Goal: Information Seeking & Learning: Learn about a topic

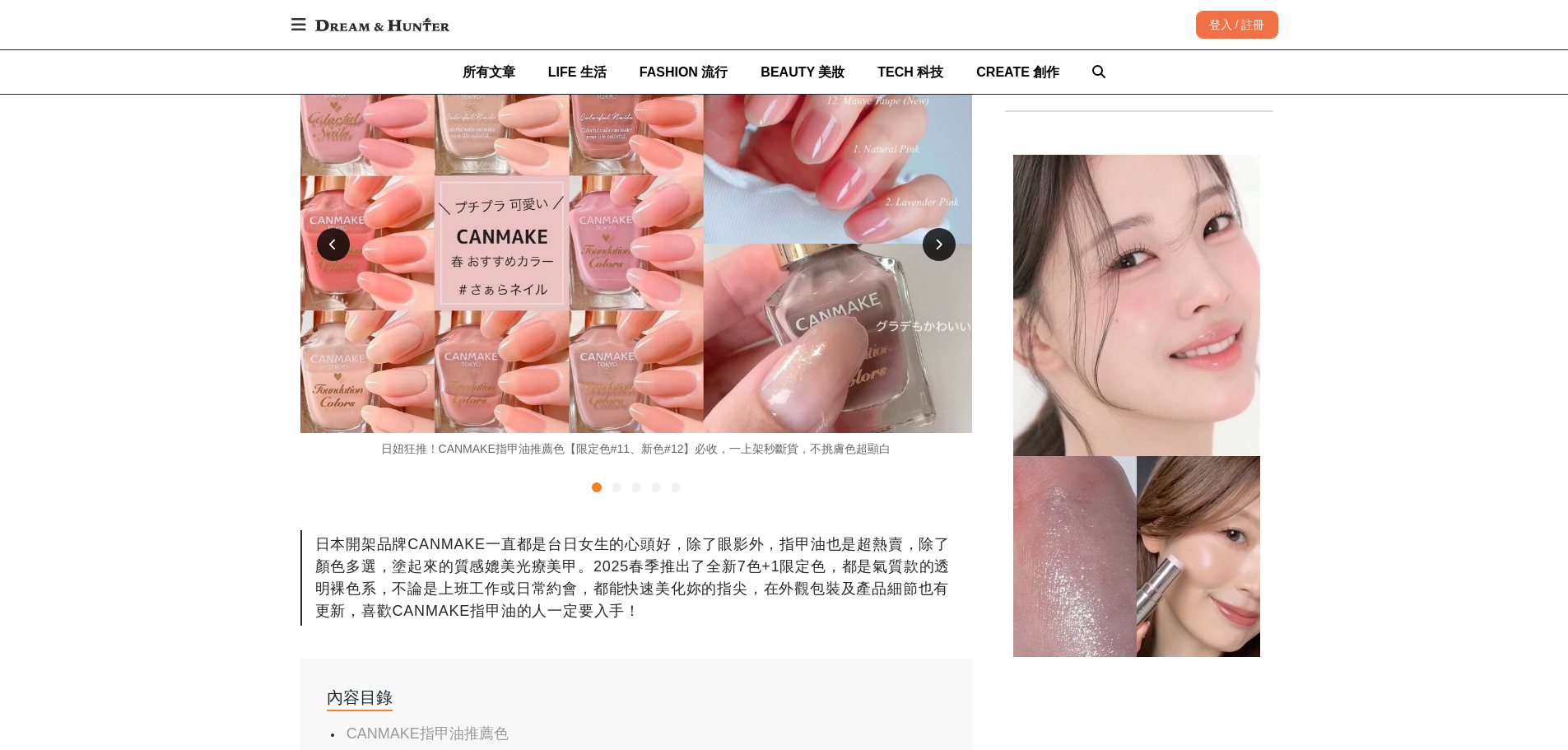
scroll to position [495, 0]
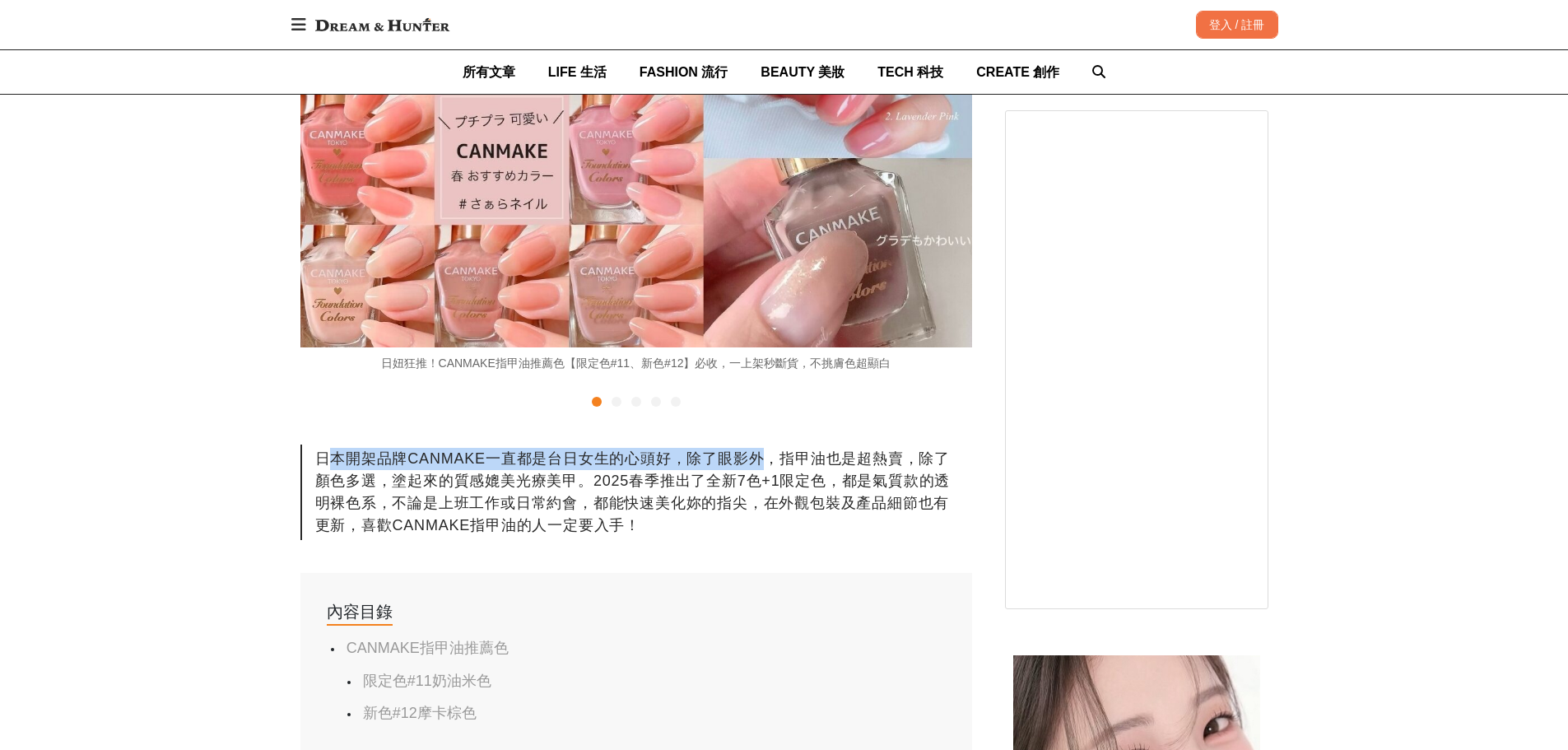
drag, startPoint x: 331, startPoint y: 455, endPoint x: 767, endPoint y: 461, distance: 436.0
click at [767, 461] on div "日本開架品牌CANMAKE一直都是台日女生的心頭好，除了眼影外，指甲油也是超熱賣，除了顏色多選，塗起來的質感媲美光療美甲。2025春季推出了全新7色+1限定色…" at bounding box center [636, 493] width 671 height 96
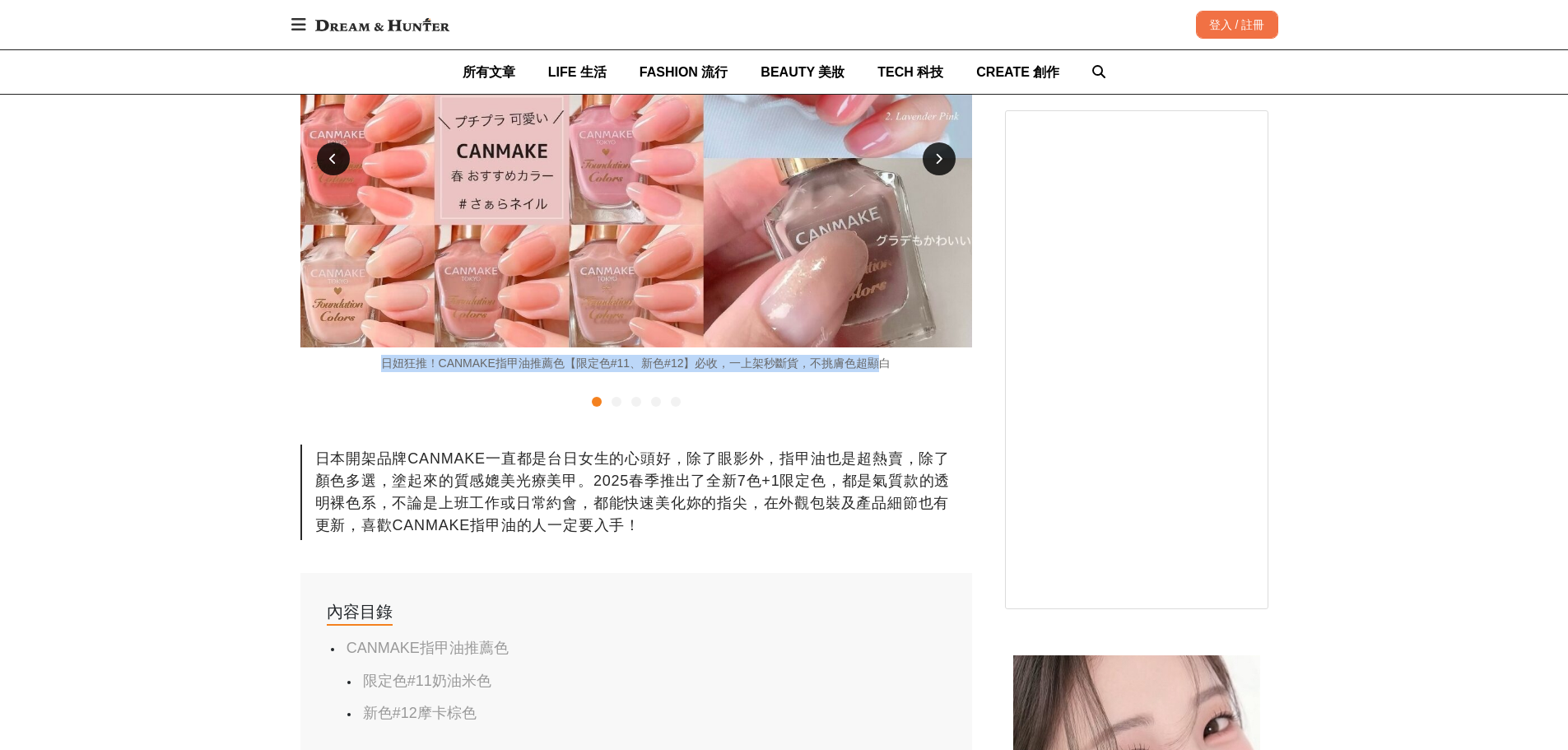
drag, startPoint x: 372, startPoint y: 372, endPoint x: 885, endPoint y: 371, distance: 513.0
click at [883, 371] on div "日妞狂推！CANMAKE指甲油推薦色【限定色#11、新色#12】必收，一上架秒斷貨，不挑膚色超顯白" at bounding box center [636, 190] width 671 height 442
click at [867, 398] on div at bounding box center [636, 402] width 671 height 20
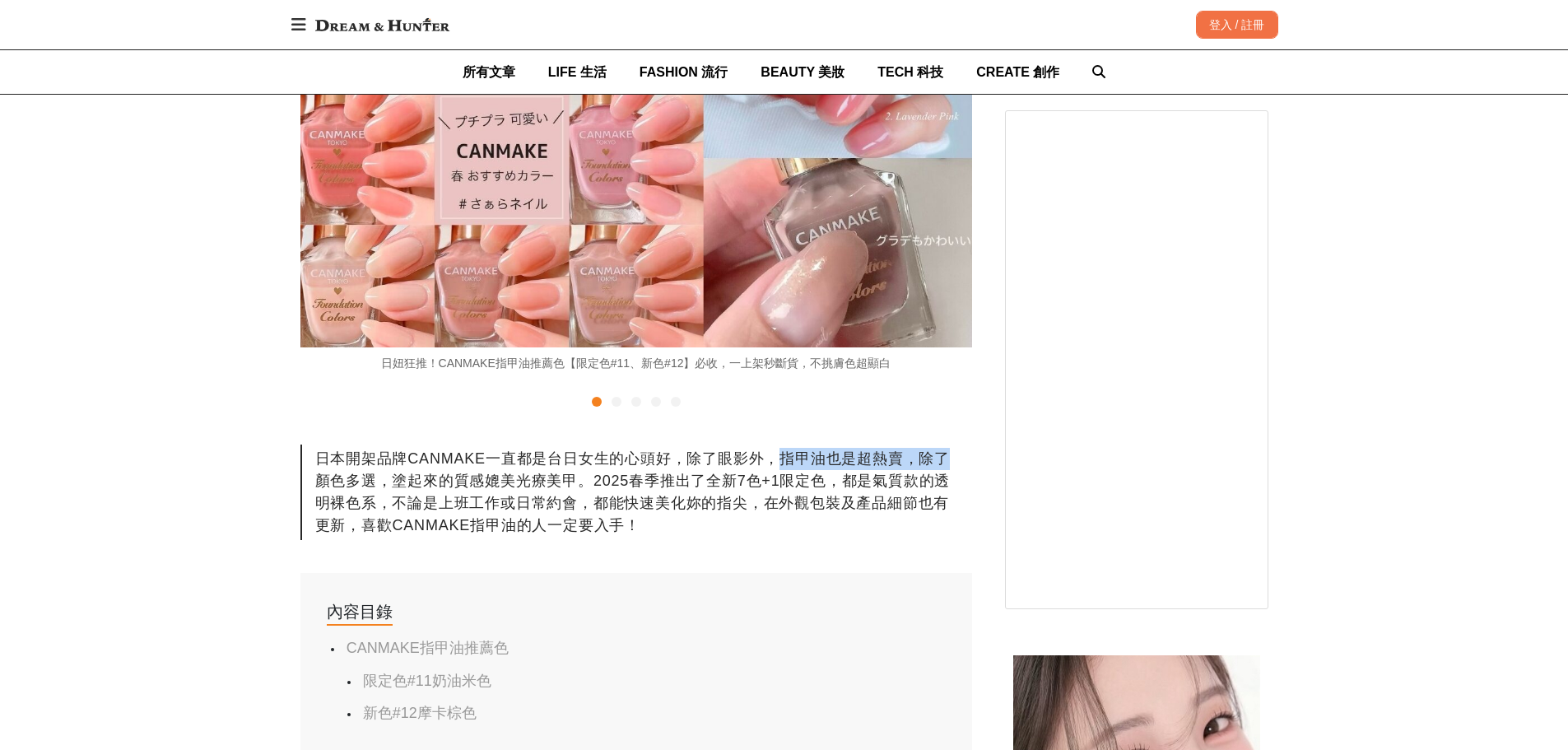
drag, startPoint x: 774, startPoint y: 453, endPoint x: 972, endPoint y: 444, distance: 198.2
click at [335, 484] on div "日本開架品牌CANMAKE一直都是台日女生的心頭好，除了眼影外，指甲油也是超熱賣，除了顏色多選，塗起來的質感媲美光療美甲。2025春季推出了全新7色+1限定色…" at bounding box center [636, 493] width 671 height 96
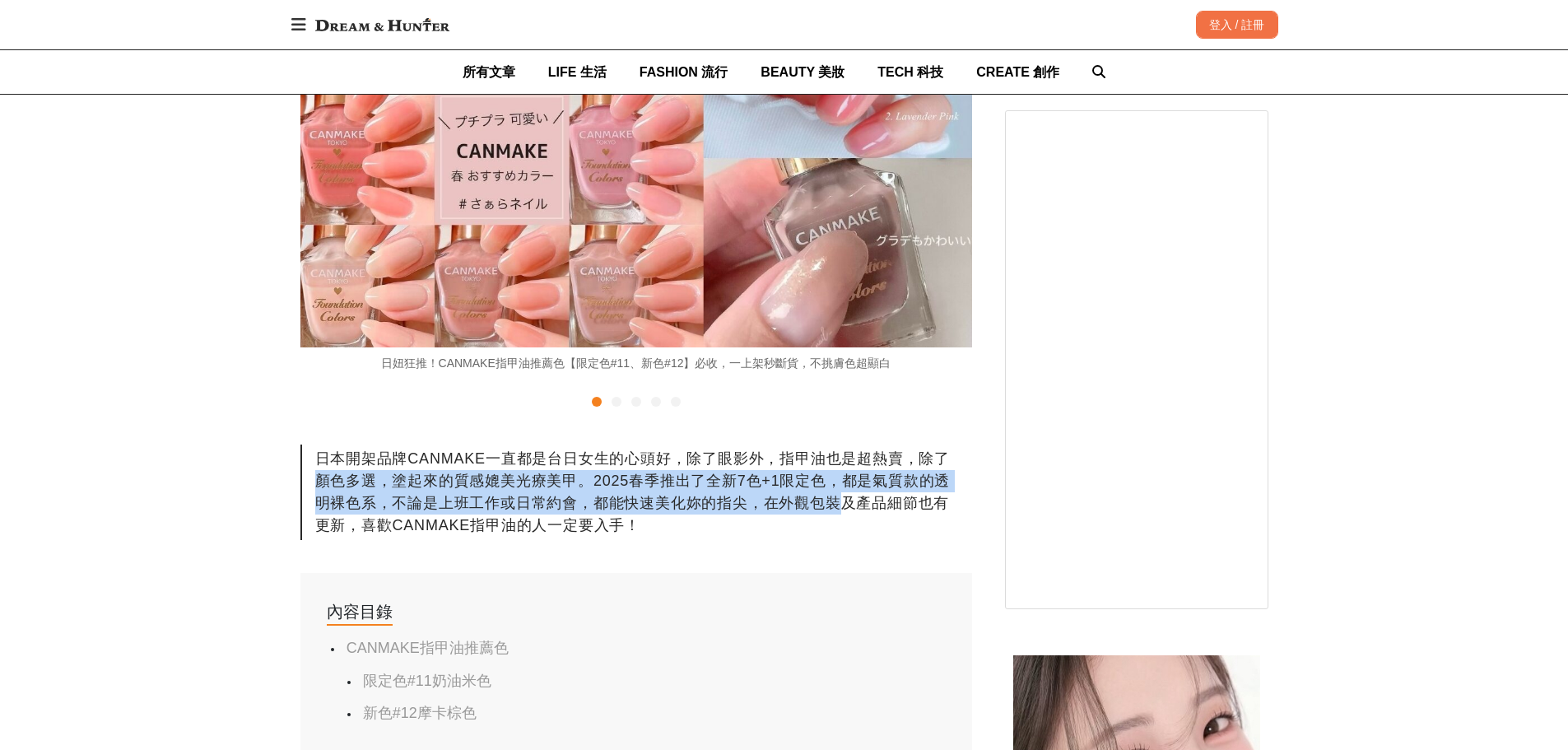
drag, startPoint x: 158, startPoint y: 489, endPoint x: 838, endPoint y: 495, distance: 680.0
click at [838, 495] on div "日本開架品牌CANMAKE一直都是台日女生的心頭好，除了眼影外，指甲油也是超熱賣，除了顏色多選，塗起來的質感媲美光療美甲。2025春季推出了全新7色+1限定色…" at bounding box center [636, 493] width 671 height 96
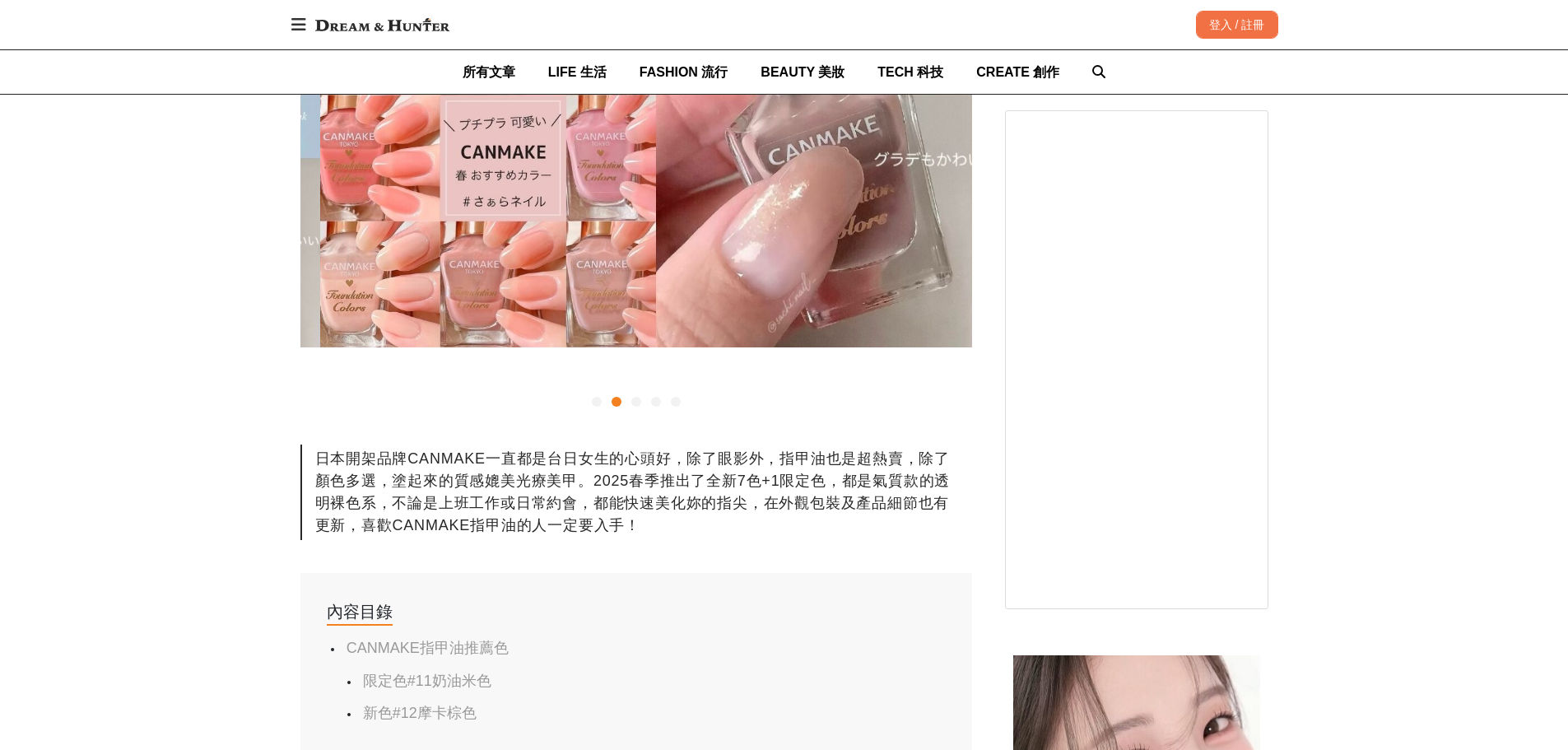
scroll to position [0, 671]
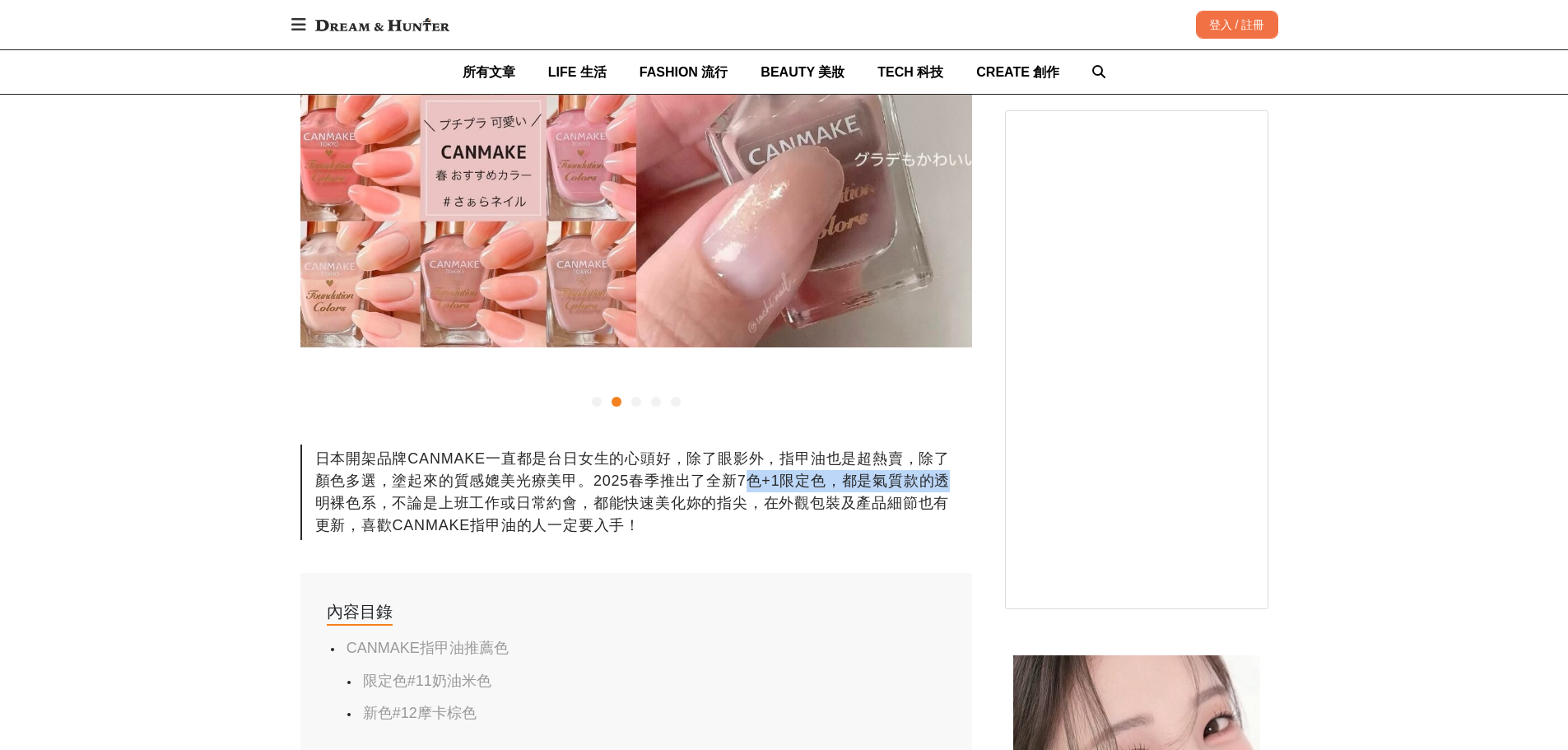
drag, startPoint x: 313, startPoint y: 500, endPoint x: 743, endPoint y: 492, distance: 430.1
click at [743, 492] on div "日本開架品牌CANMAKE一直都是台日女生的心頭好，除了眼影外，指甲油也是超熱賣，除了顏色多選，塗起來的質感媲美光療美甲。2025春季推出了全新7色+1限定色…" at bounding box center [636, 493] width 671 height 96
click at [609, 493] on div "日本開架品牌CANMAKE一直都是台日女生的心頭好，除了眼影外，指甲油也是超熱賣，除了顏色多選，塗起來的質感媲美光療美甲。2025春季推出了全新7色+1限定色…" at bounding box center [636, 493] width 671 height 96
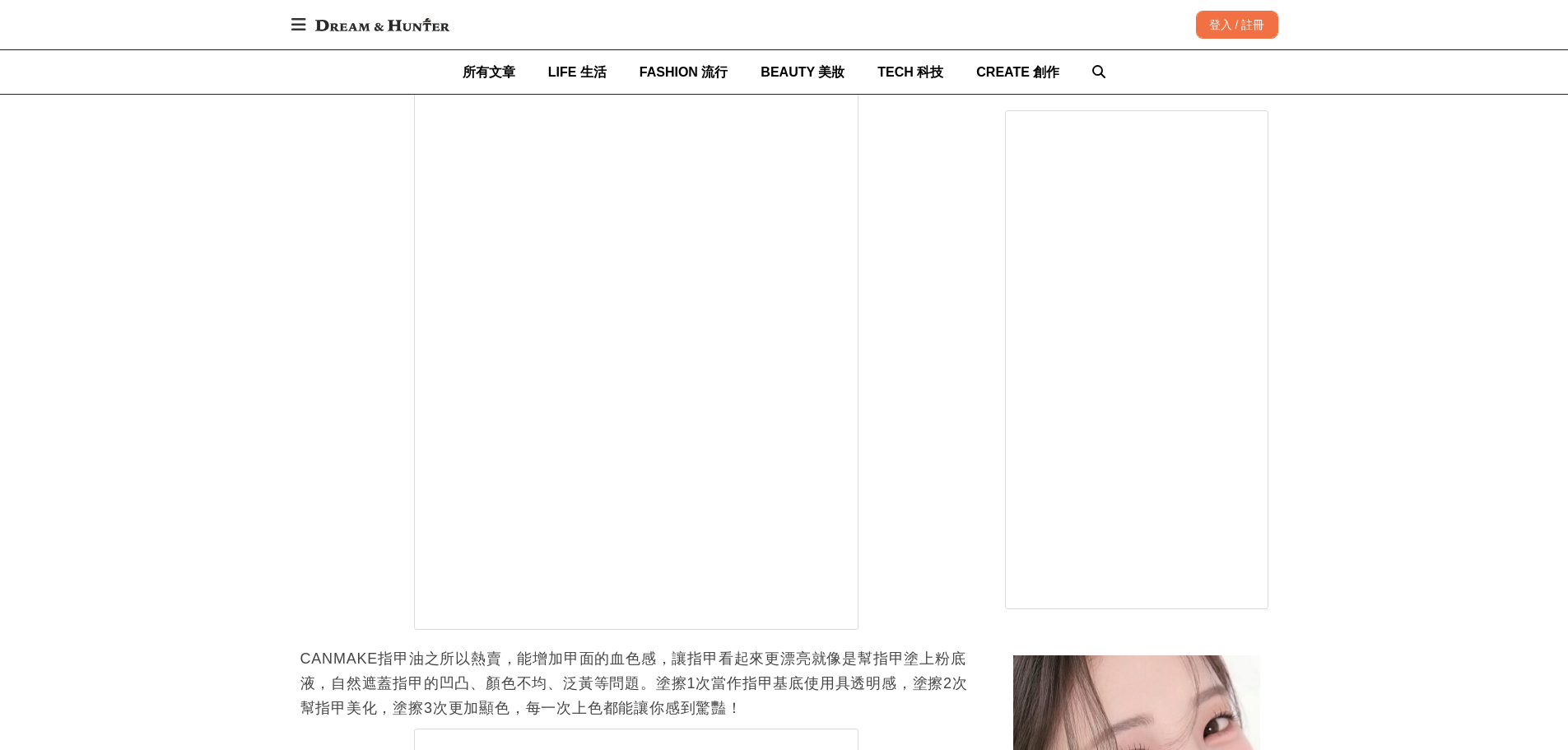
scroll to position [1565, 0]
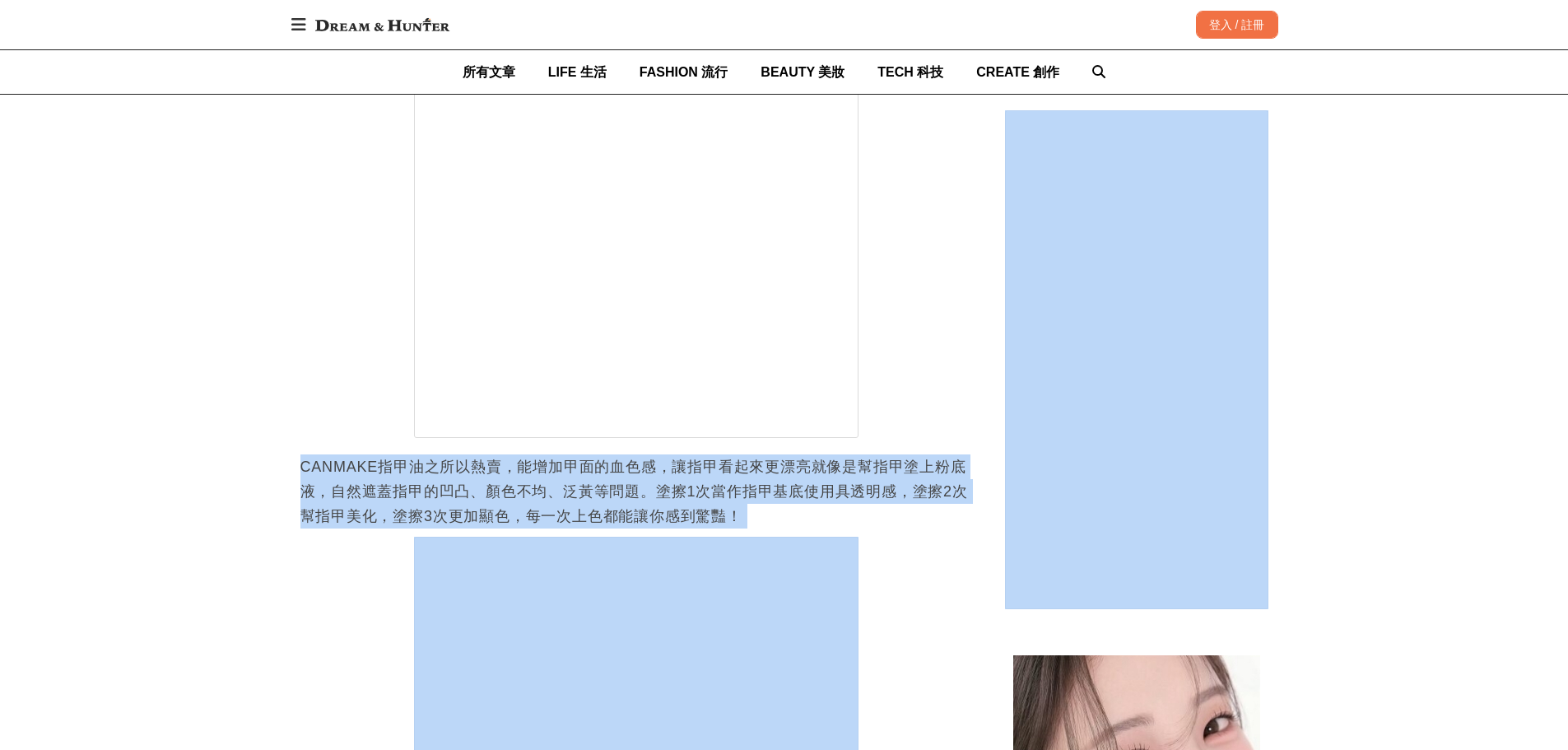
drag, startPoint x: 282, startPoint y: 473, endPoint x: 1001, endPoint y: 470, distance: 719.0
click at [461, 506] on p "CANMAKE指甲油之所以熱賣，能增加甲面的血色感，讓指甲看起來更漂亮就像是幫指甲塗上粉底液，自然遮蓋指甲的凹凸、顏色不均、泛黃等問題。塗擦1次當作指甲基底使…" at bounding box center [636, 491] width 671 height 74
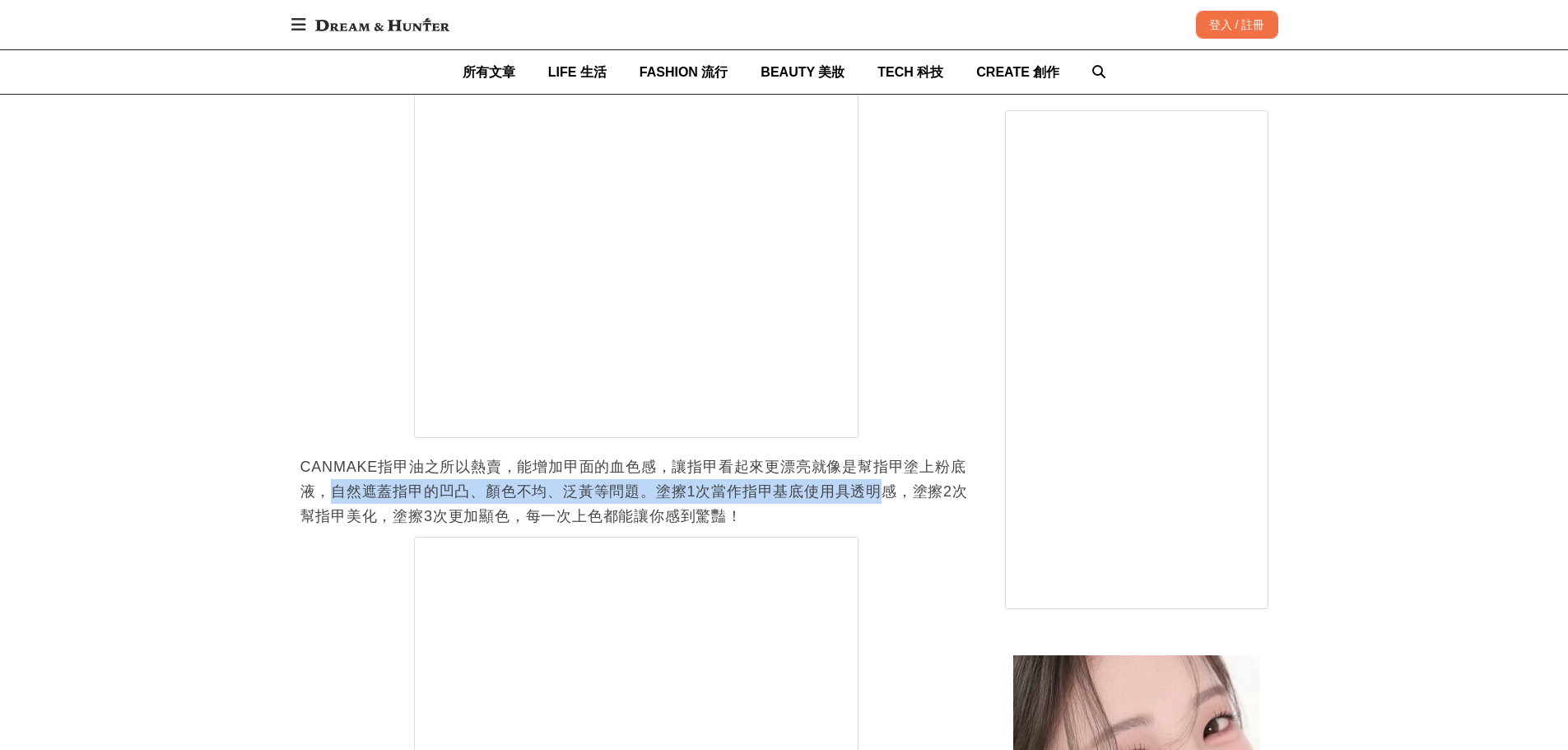
drag, startPoint x: 332, startPoint y: 500, endPoint x: 884, endPoint y: 493, distance: 552.0
click at [884, 493] on p "CANMAKE指甲油之所以熱賣，能增加甲面的血色感，讓指甲看起來更漂亮就像是幫指甲塗上粉底液，自然遮蓋指甲的凹凸、顏色不均、泛黃等問題。塗擦1次當作指甲基底使…" at bounding box center [636, 491] width 671 height 74
click at [790, 493] on p "CANMAKE指甲油之所以熱賣，能增加甲面的血色感，讓指甲看起來更漂亮就像是幫指甲塗上粉底液，自然遮蓋指甲的凹凸、顏色不均、泛黃等問題。塗擦1次當作指甲基底使…" at bounding box center [636, 491] width 671 height 74
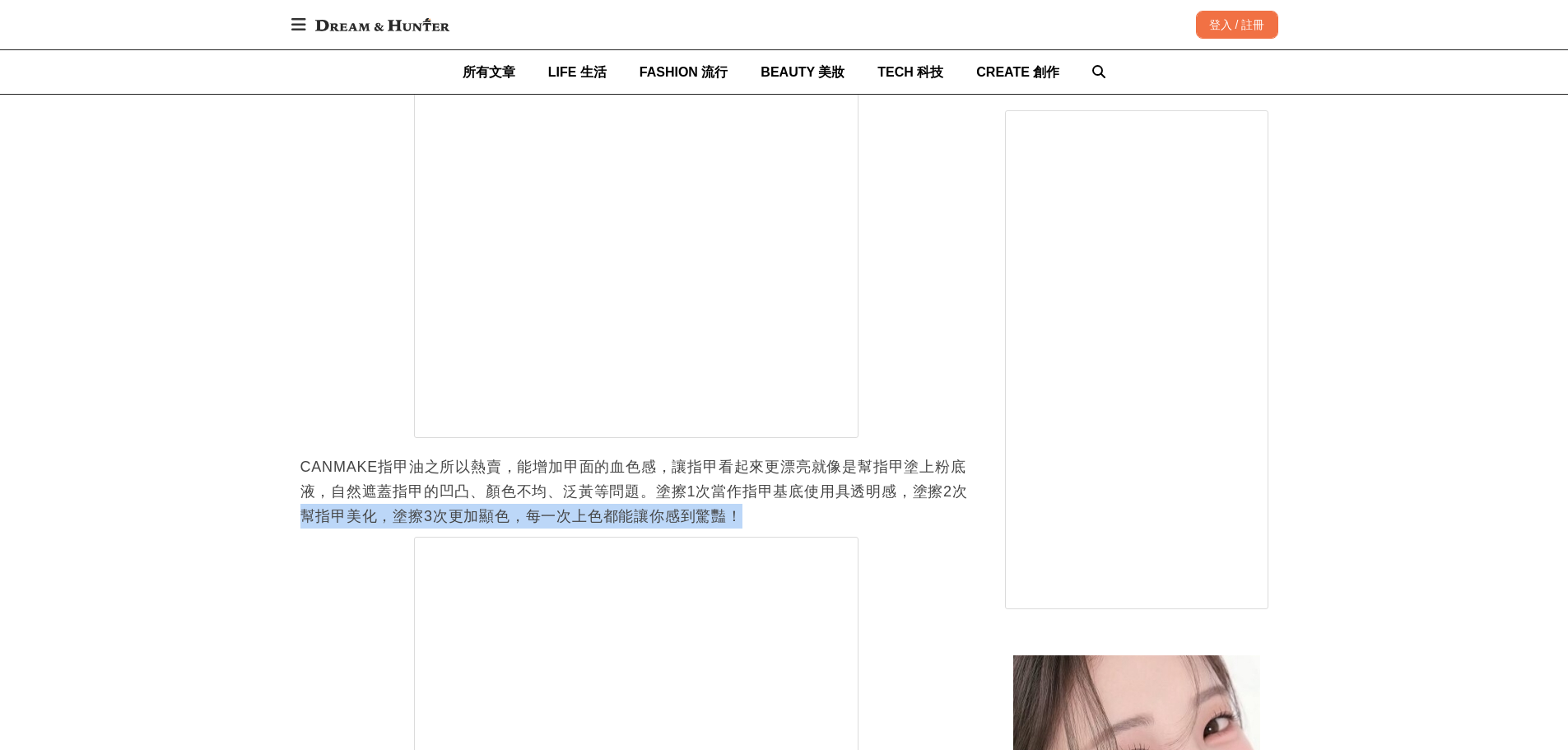
drag, startPoint x: 287, startPoint y: 512, endPoint x: 565, endPoint y: 471, distance: 281.0
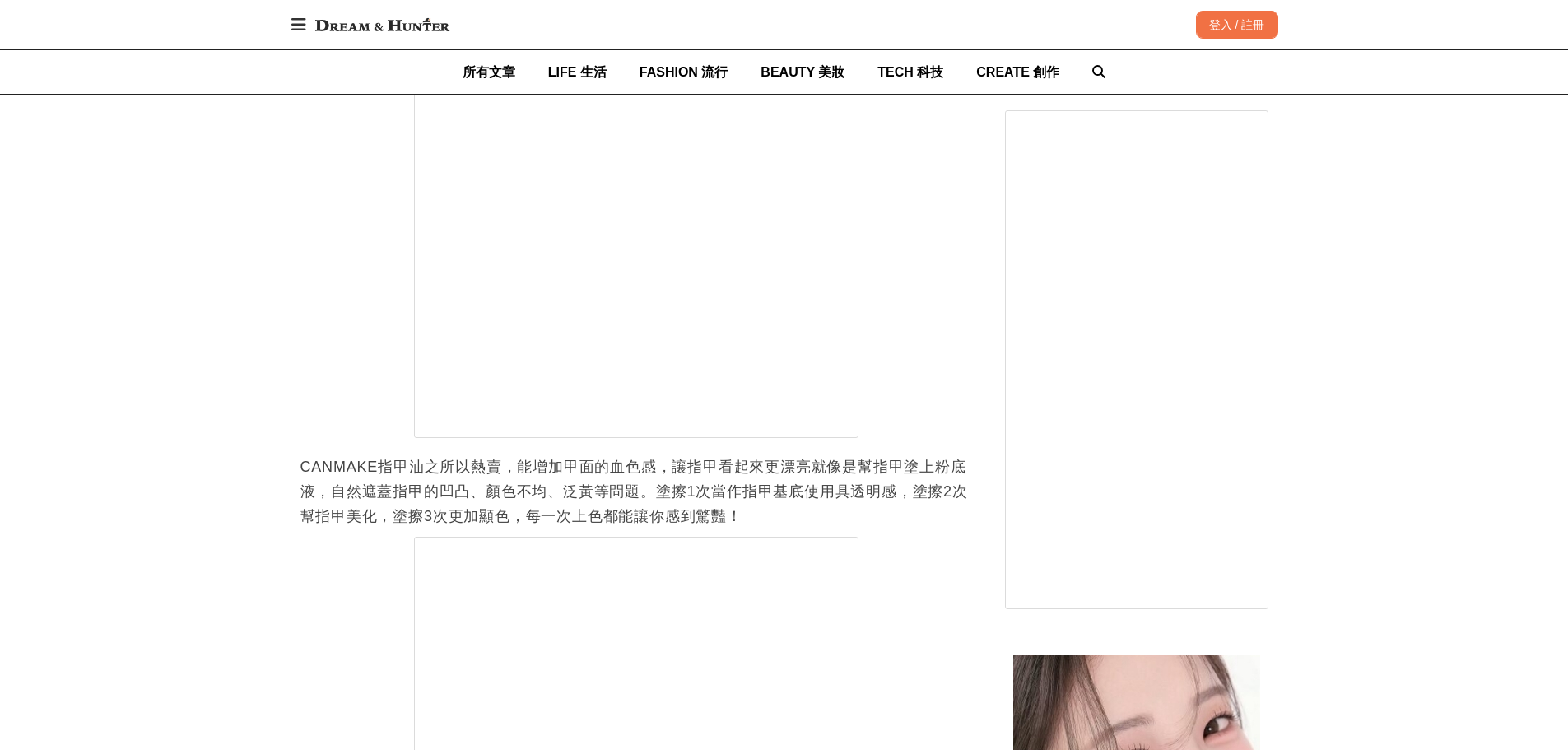
click at [331, 476] on p "CANMAKE指甲油之所以熱賣，能增加甲面的血色感，讓指甲看起來更漂亮就像是幫指甲塗上粉底液，自然遮蓋指甲的凹凸、顏色不均、泛黃等問題。塗擦1次當作指甲基底使…" at bounding box center [636, 491] width 671 height 74
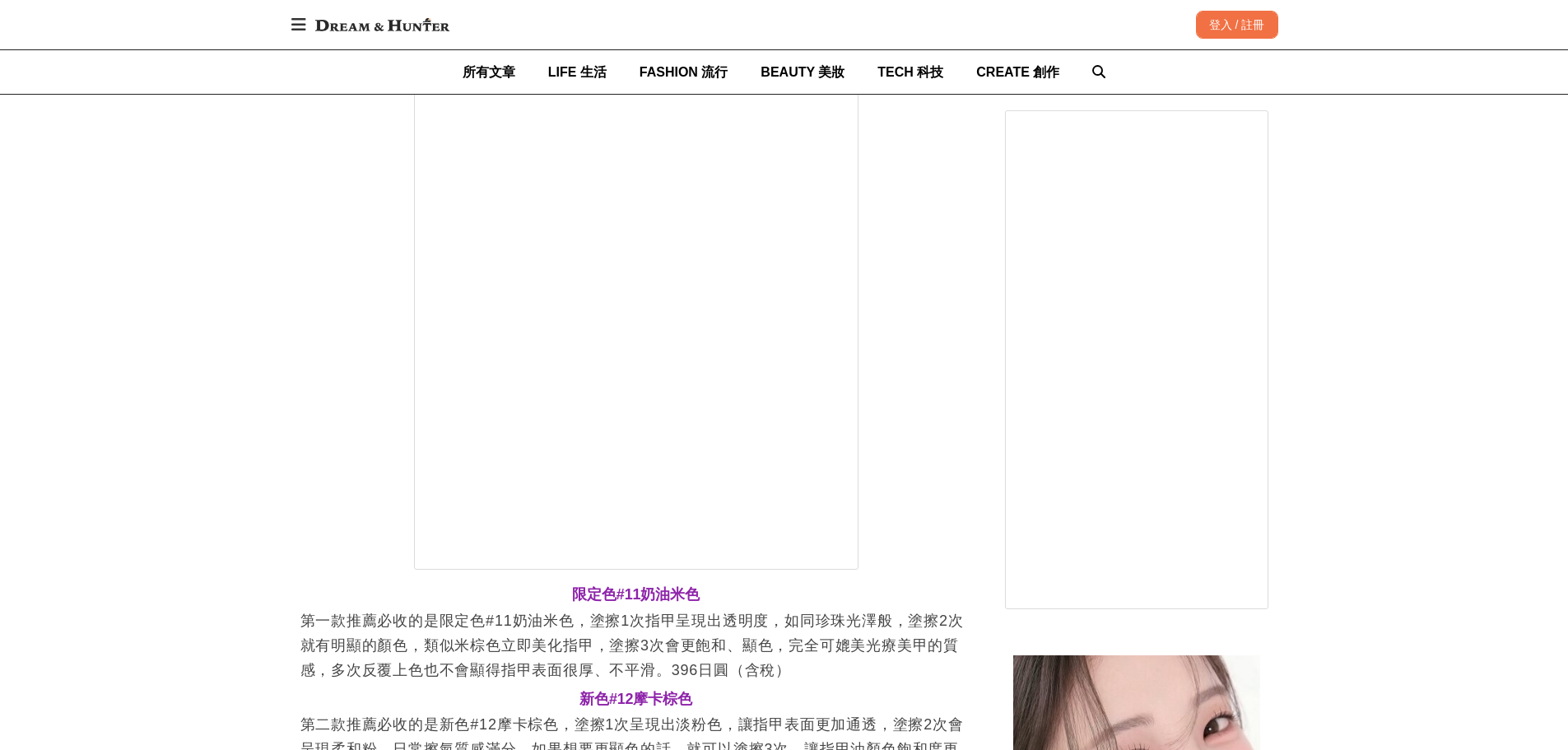
scroll to position [3129, 0]
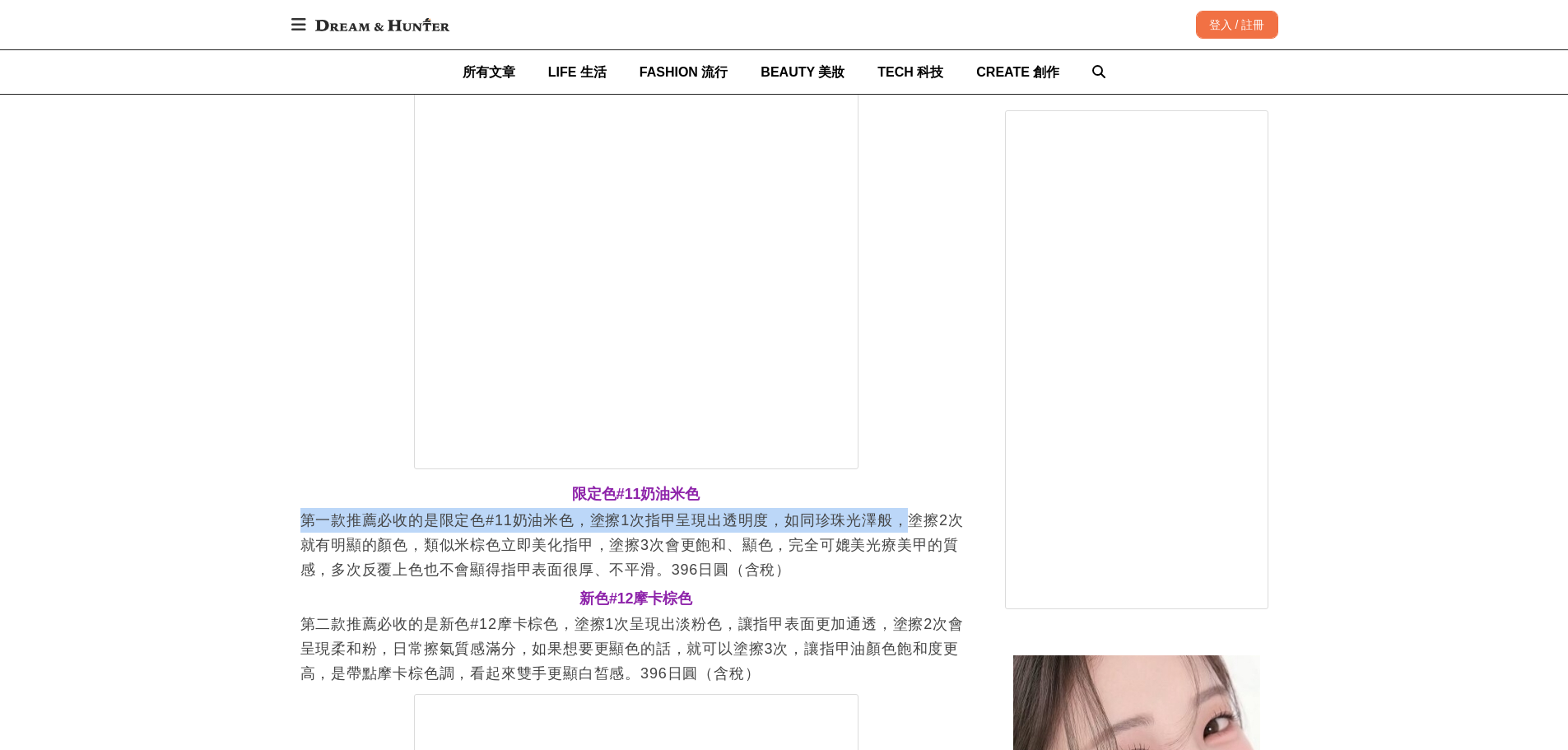
drag, startPoint x: 300, startPoint y: 524, endPoint x: 916, endPoint y: 524, distance: 616.0
click at [916, 524] on p "第一款推薦必收的是限定色#11奶油米色，塗擦1次指甲呈現出透明度，如同珍珠光澤般，塗擦2次就有明顯的顏色，類似米棕色立即美化指甲，塗擦3次會更飽和、顯色，完全…" at bounding box center [636, 544] width 671 height 74
click at [914, 516] on p "第一款推薦必收的是限定色#11奶油米色，塗擦1次指甲呈現出透明度，如同珍珠光澤般，塗擦2次就有明顯的顏色，類似米棕色立即美化指甲，塗擦3次會更飽和、顯色，完全…" at bounding box center [636, 544] width 671 height 74
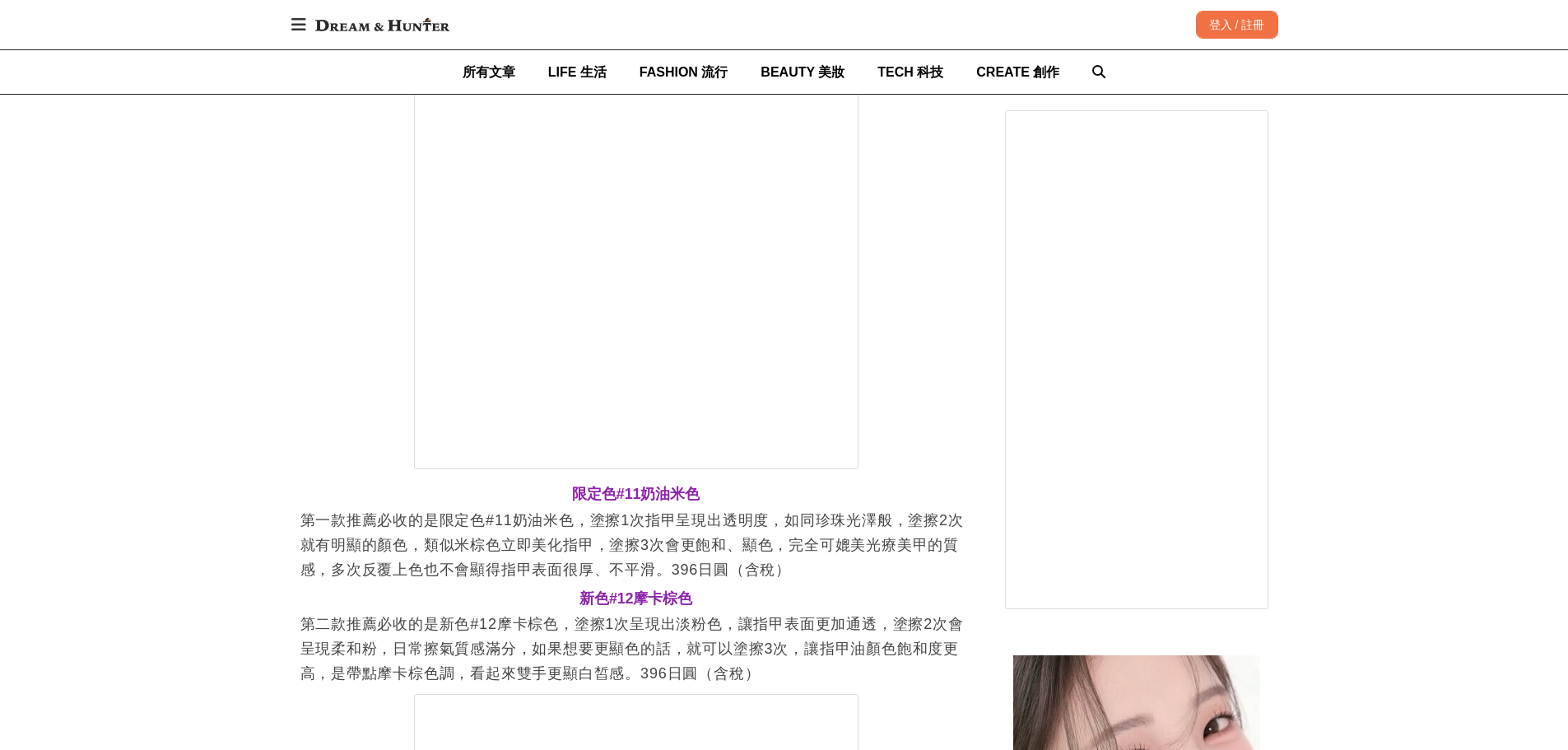
click at [133, 408] on div "首頁 / 彩妝知識 [URL][DOMAIN_NAME] 收藏 日妞狂推！CANMAKE指甲油推薦色【限定色#11、新色#12】必收，一上架秒斷貨，不挑膚色超…" at bounding box center [784, 609] width 1568 height 7082
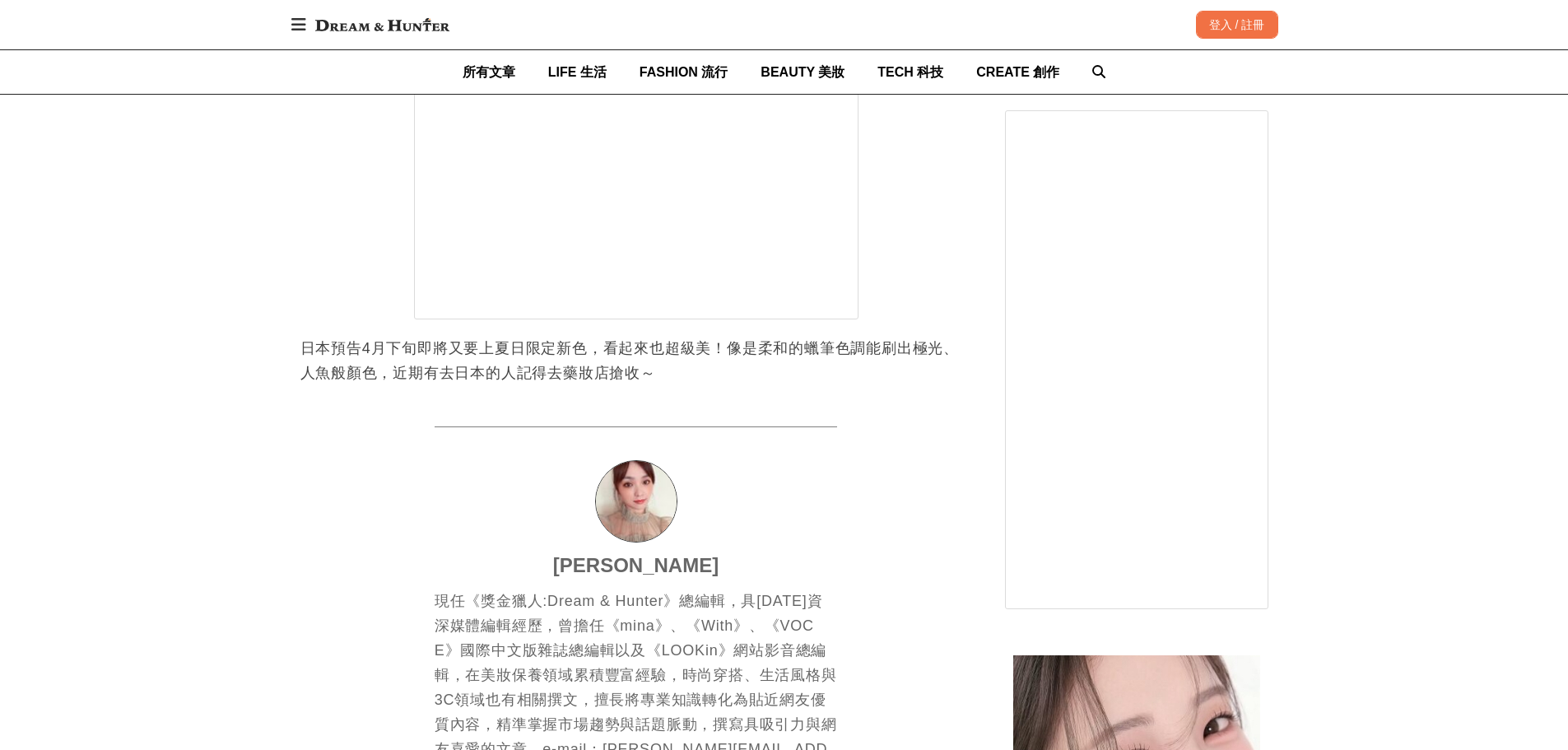
scroll to position [5189, 0]
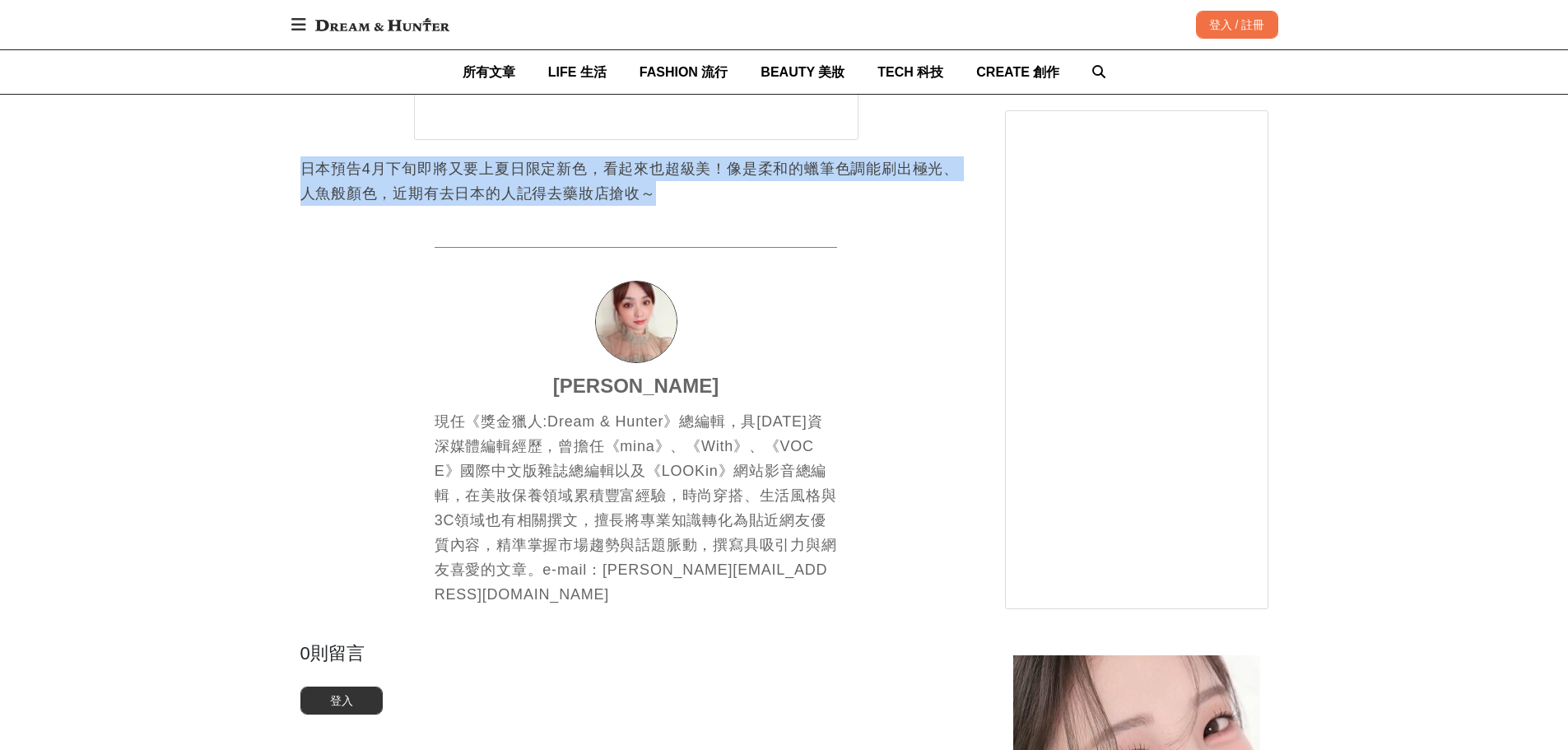
drag, startPoint x: 287, startPoint y: 163, endPoint x: 741, endPoint y: 204, distance: 455.8
click at [741, 204] on p "日本預告4月下旬即將又要上夏日限定新色，看起來也超級美！像是柔和的蠟筆色調能刷出極光、人魚般顏色，近期有去日本的人記得去藥妝店搶收～" at bounding box center [636, 182] width 671 height 50
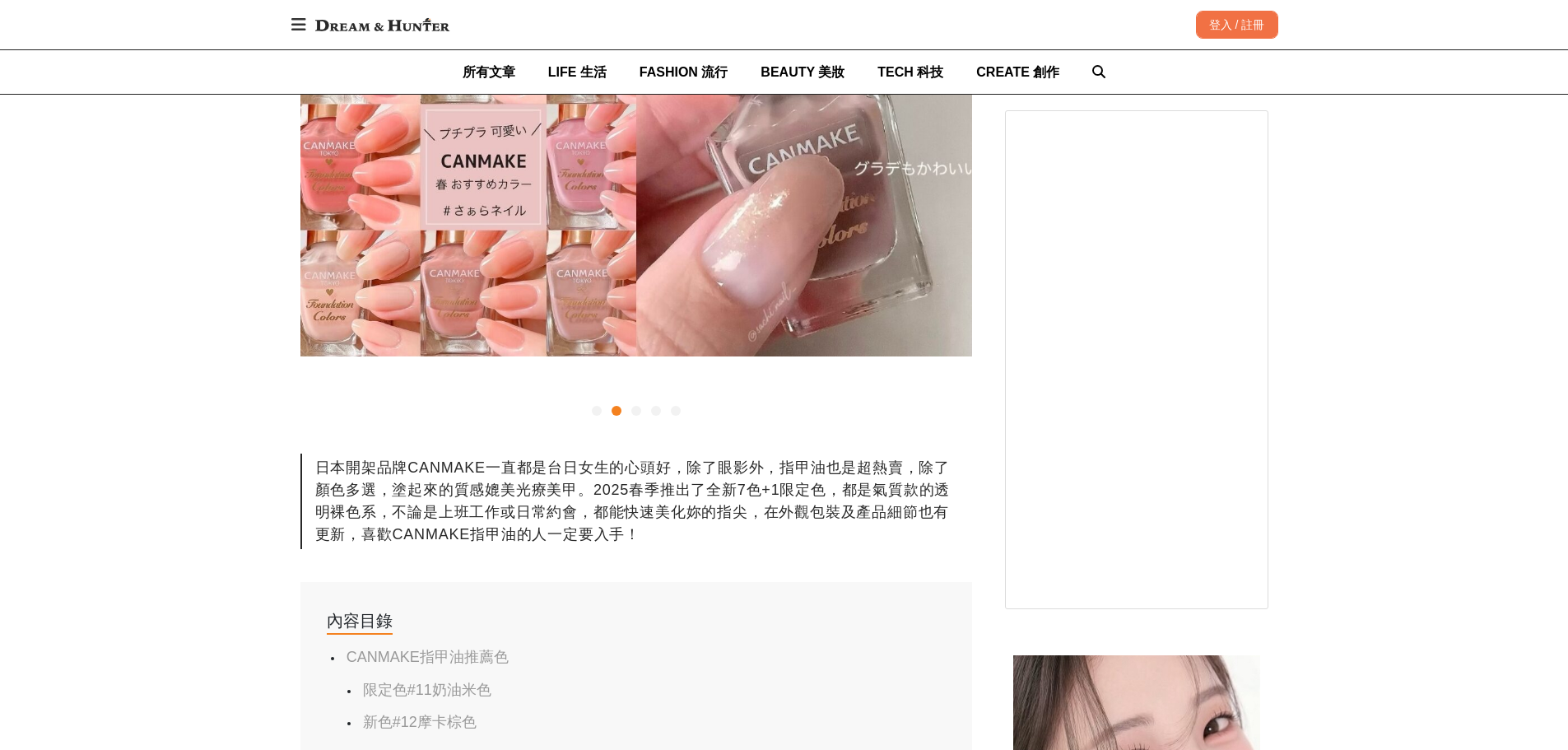
scroll to position [495, 0]
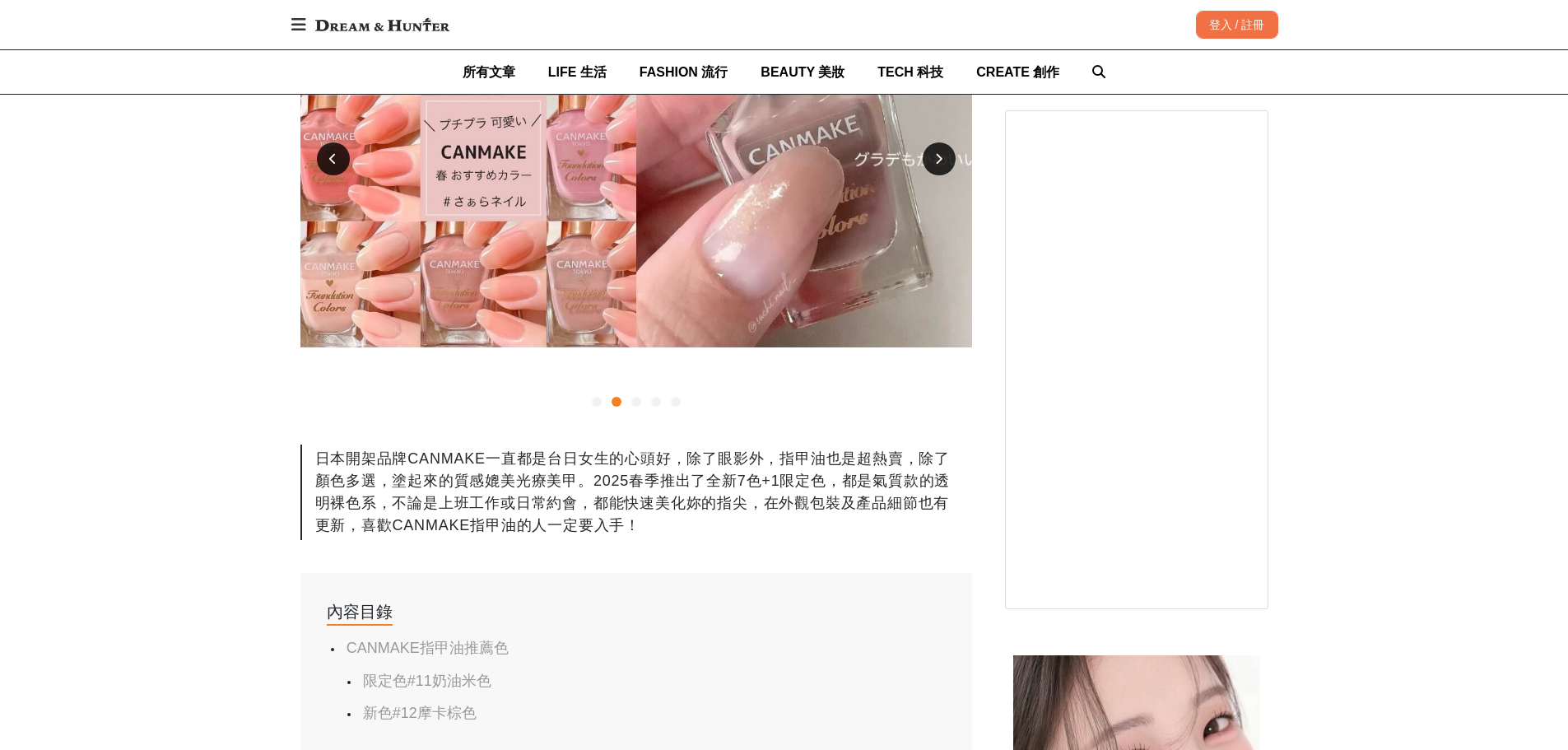
click at [638, 406] on div at bounding box center [636, 402] width 10 height 10
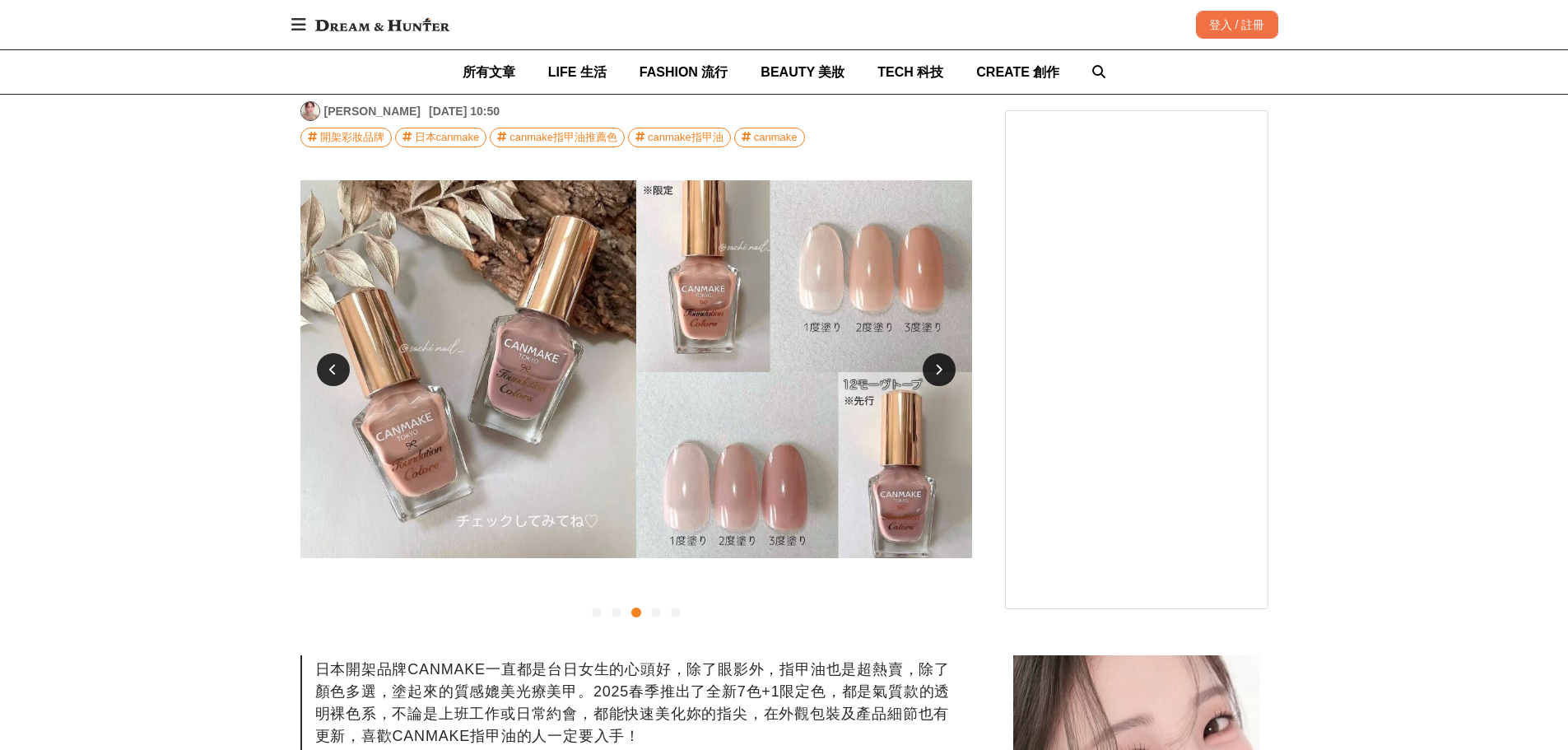
scroll to position [247, 0]
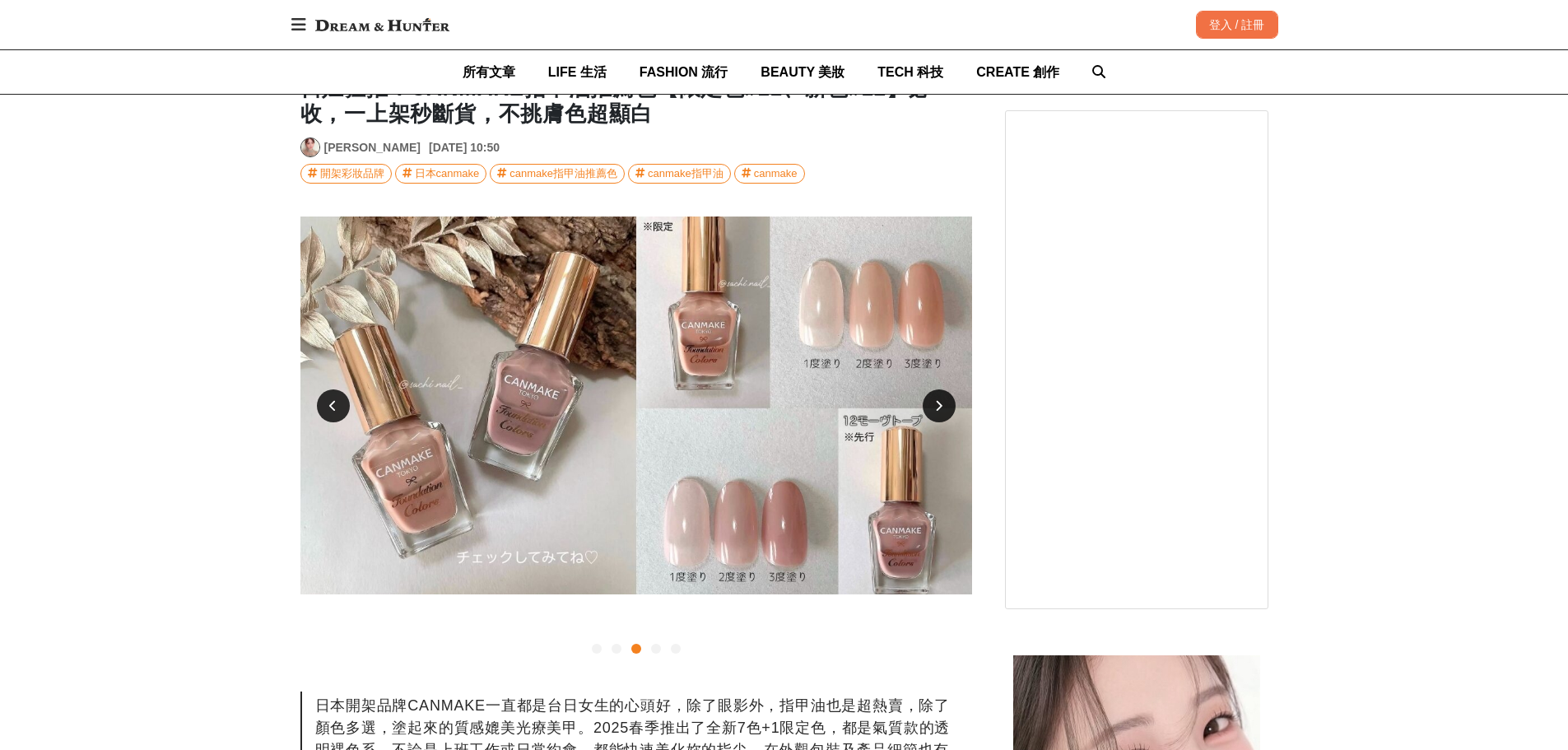
click at [660, 652] on div at bounding box center [656, 649] width 10 height 10
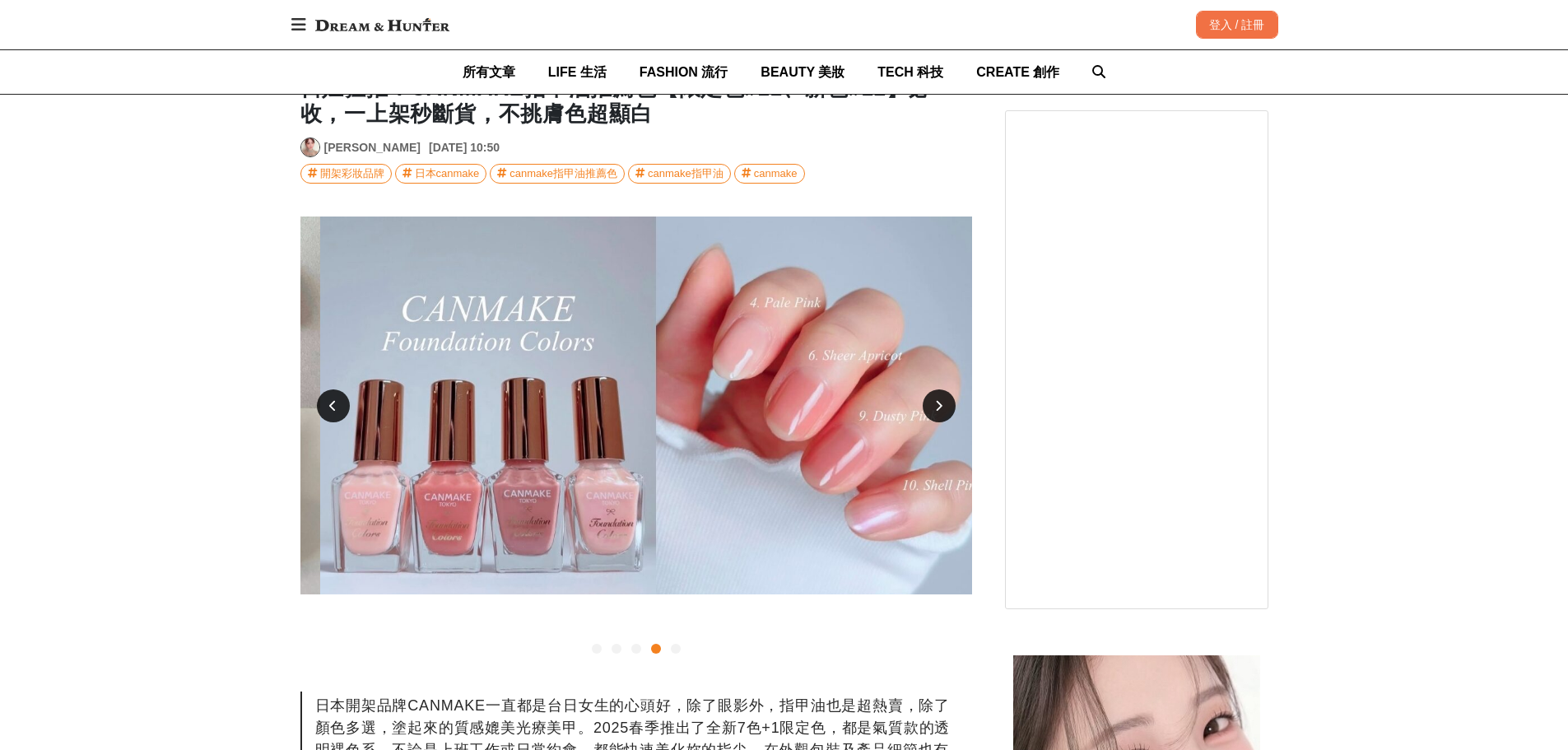
scroll to position [0, 2014]
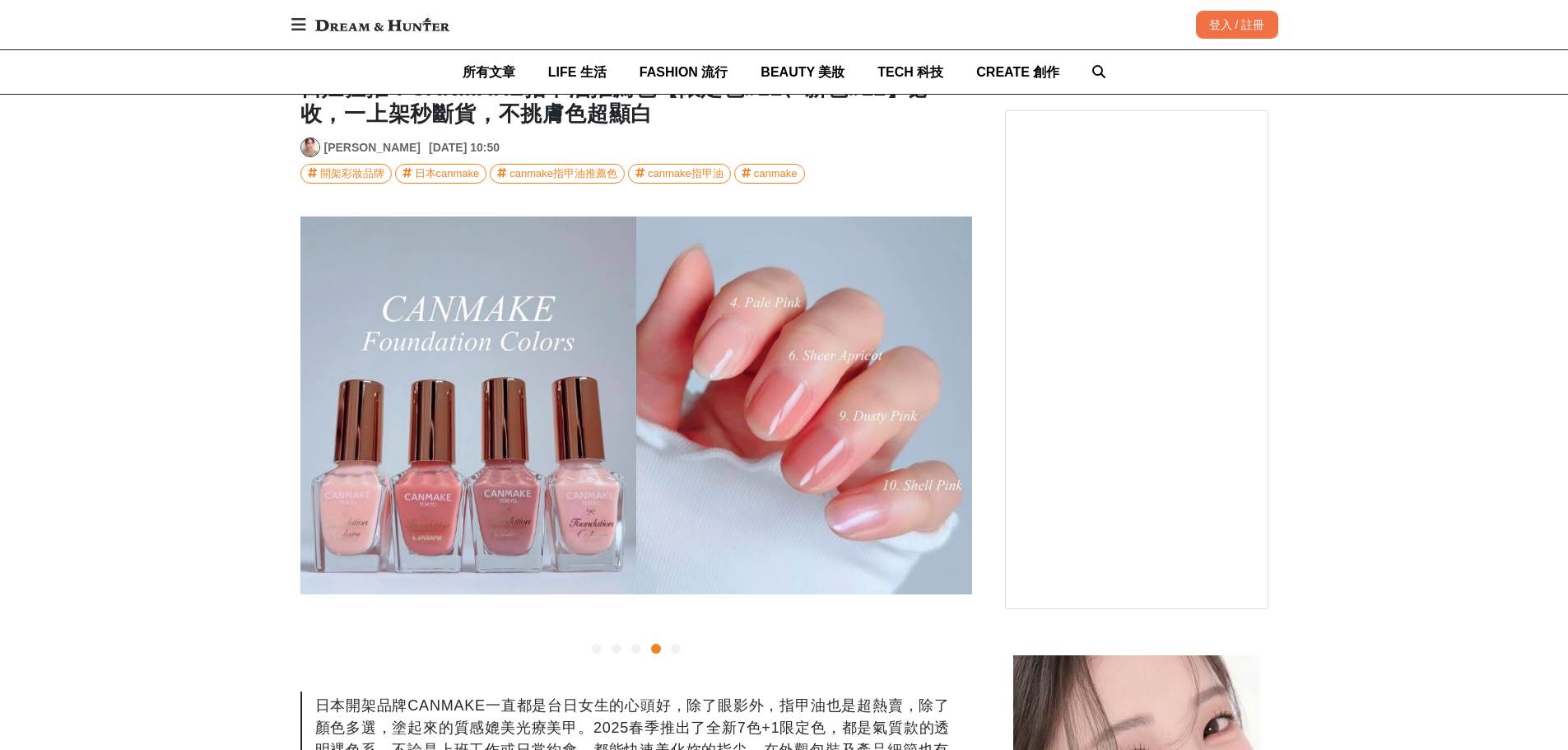
drag, startPoint x: 672, startPoint y: 650, endPoint x: 911, endPoint y: 661, distance: 239.3
click at [683, 648] on div at bounding box center [636, 649] width 671 height 20
click at [678, 652] on div at bounding box center [676, 649] width 10 height 10
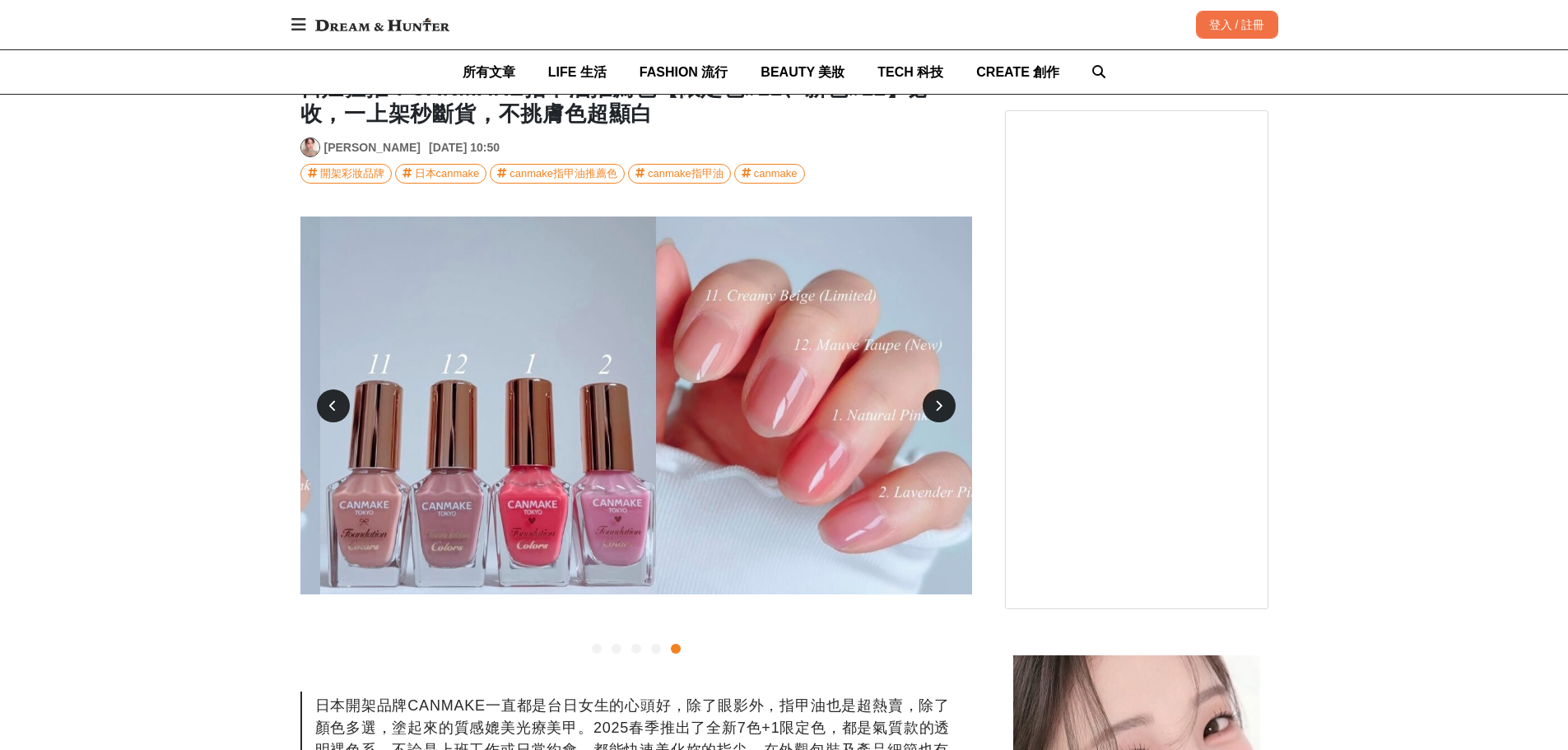
scroll to position [0, 2687]
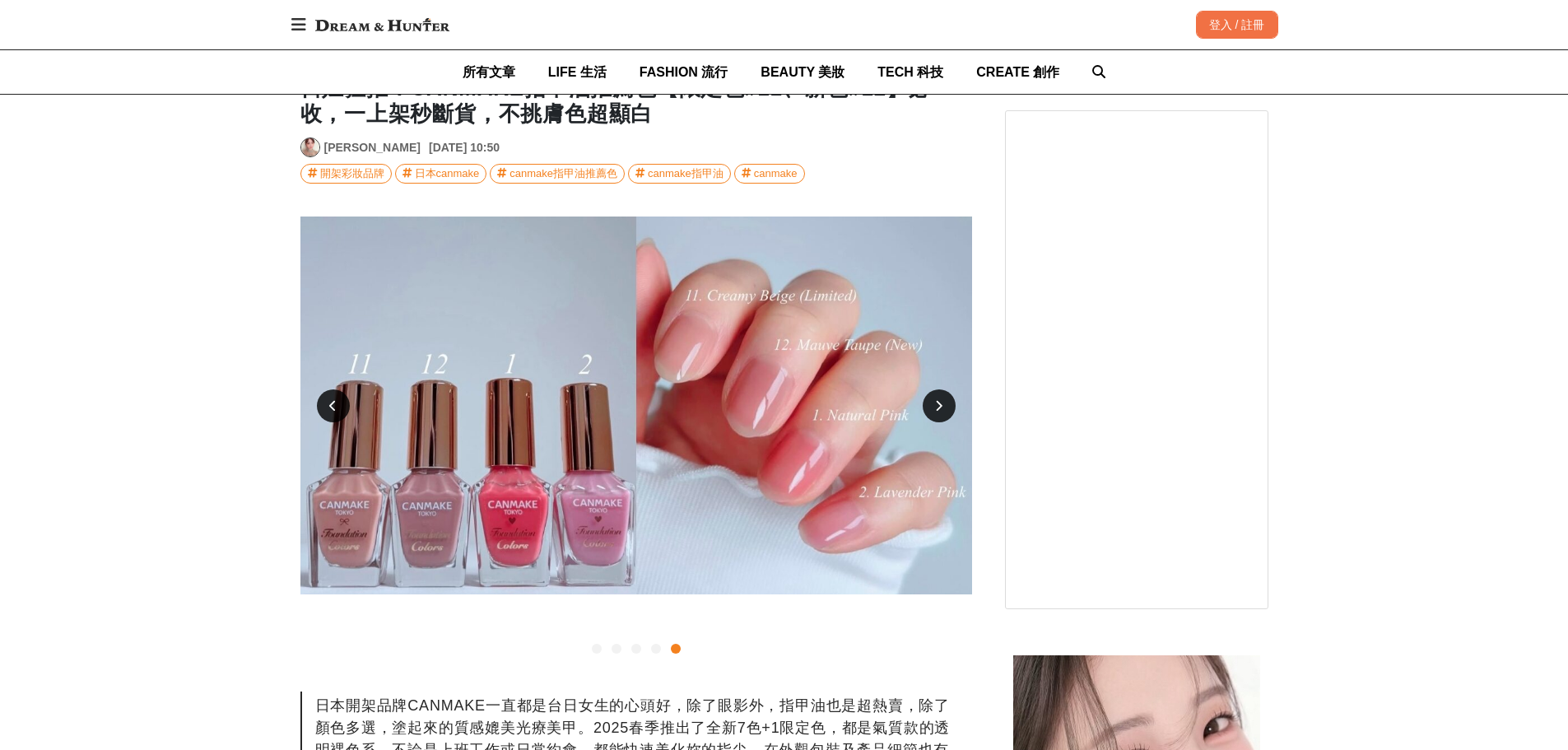
click at [595, 650] on div at bounding box center [597, 649] width 10 height 10
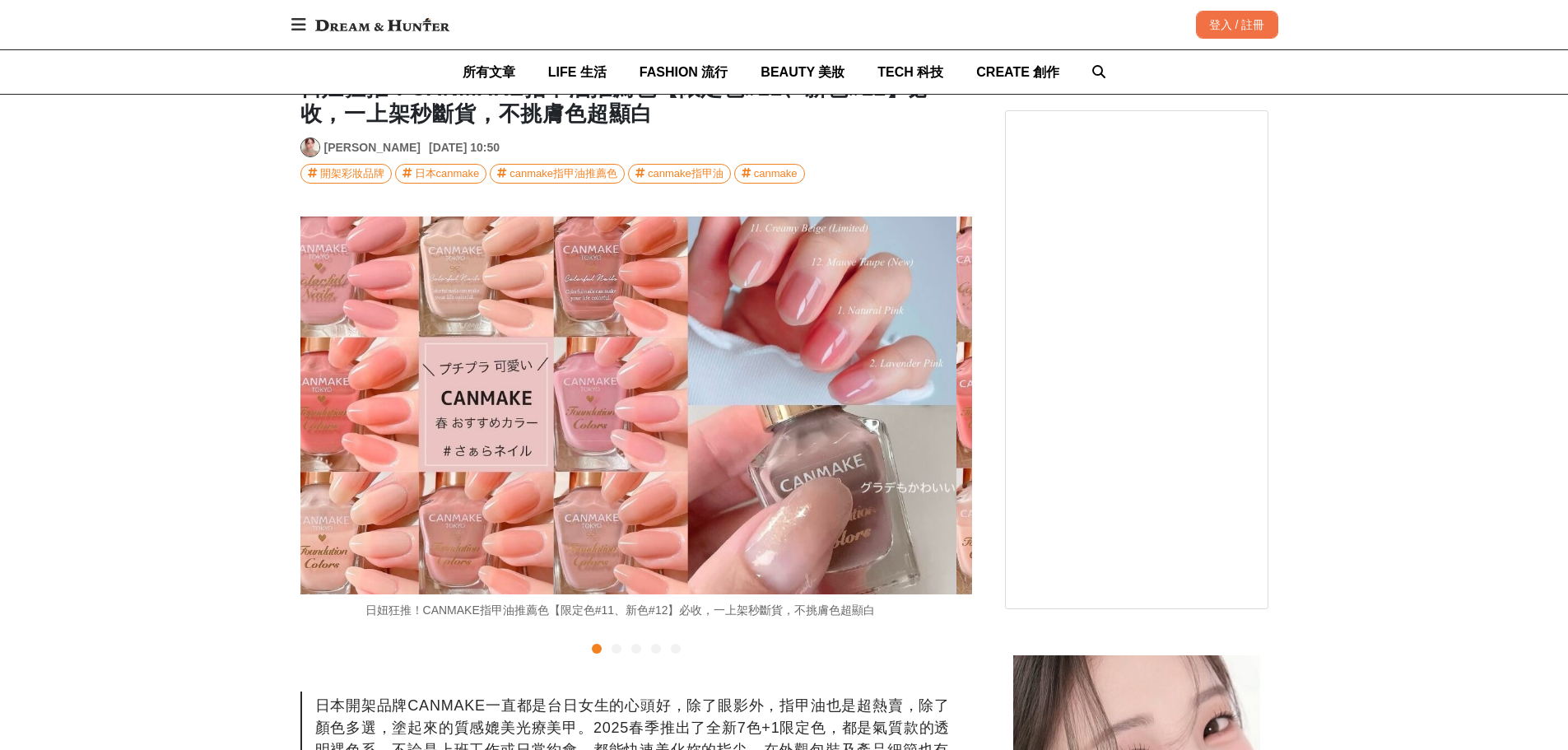
scroll to position [0, 0]
